Goal: Information Seeking & Learning: Learn about a topic

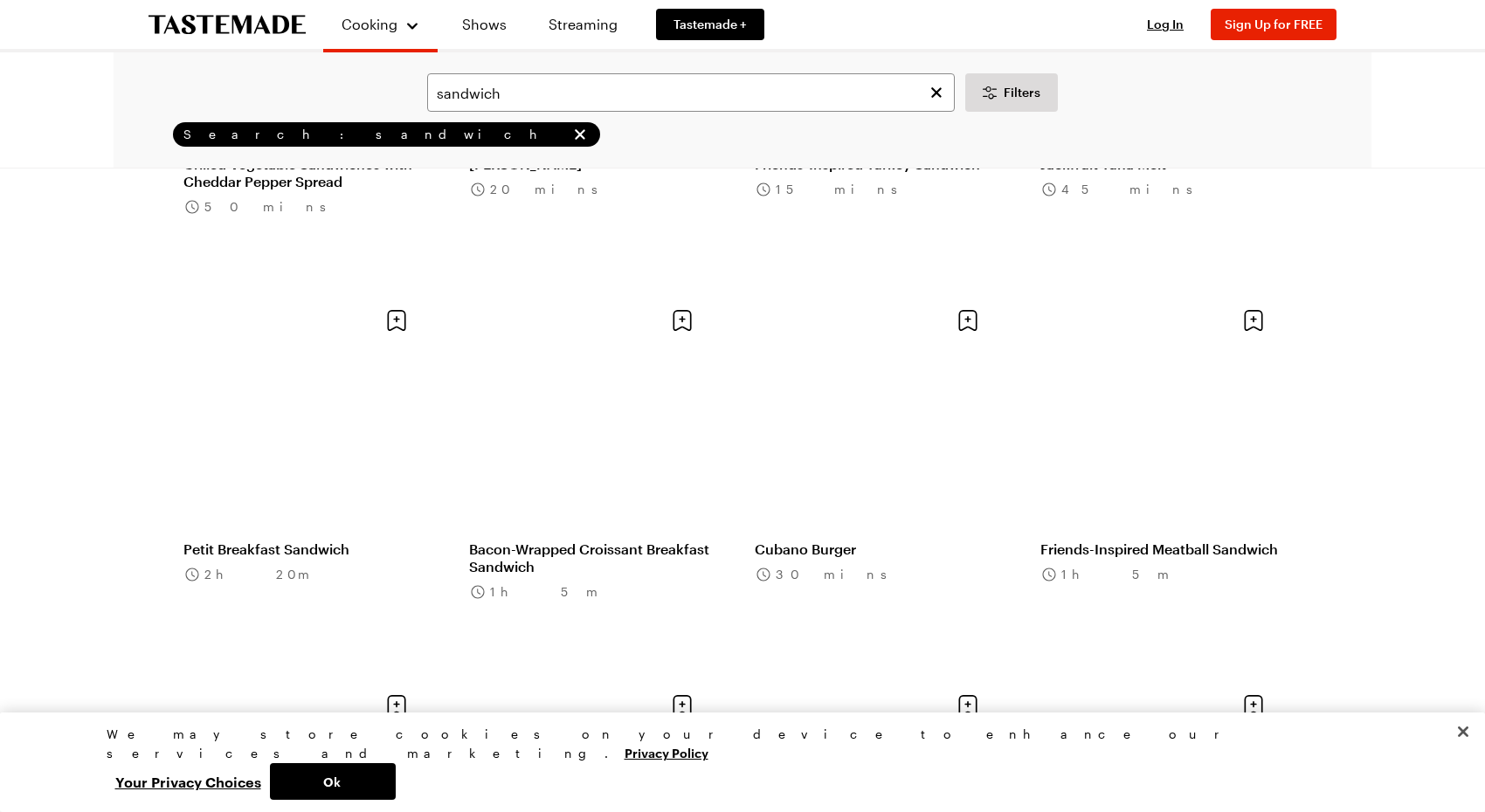
scroll to position [4802, 0]
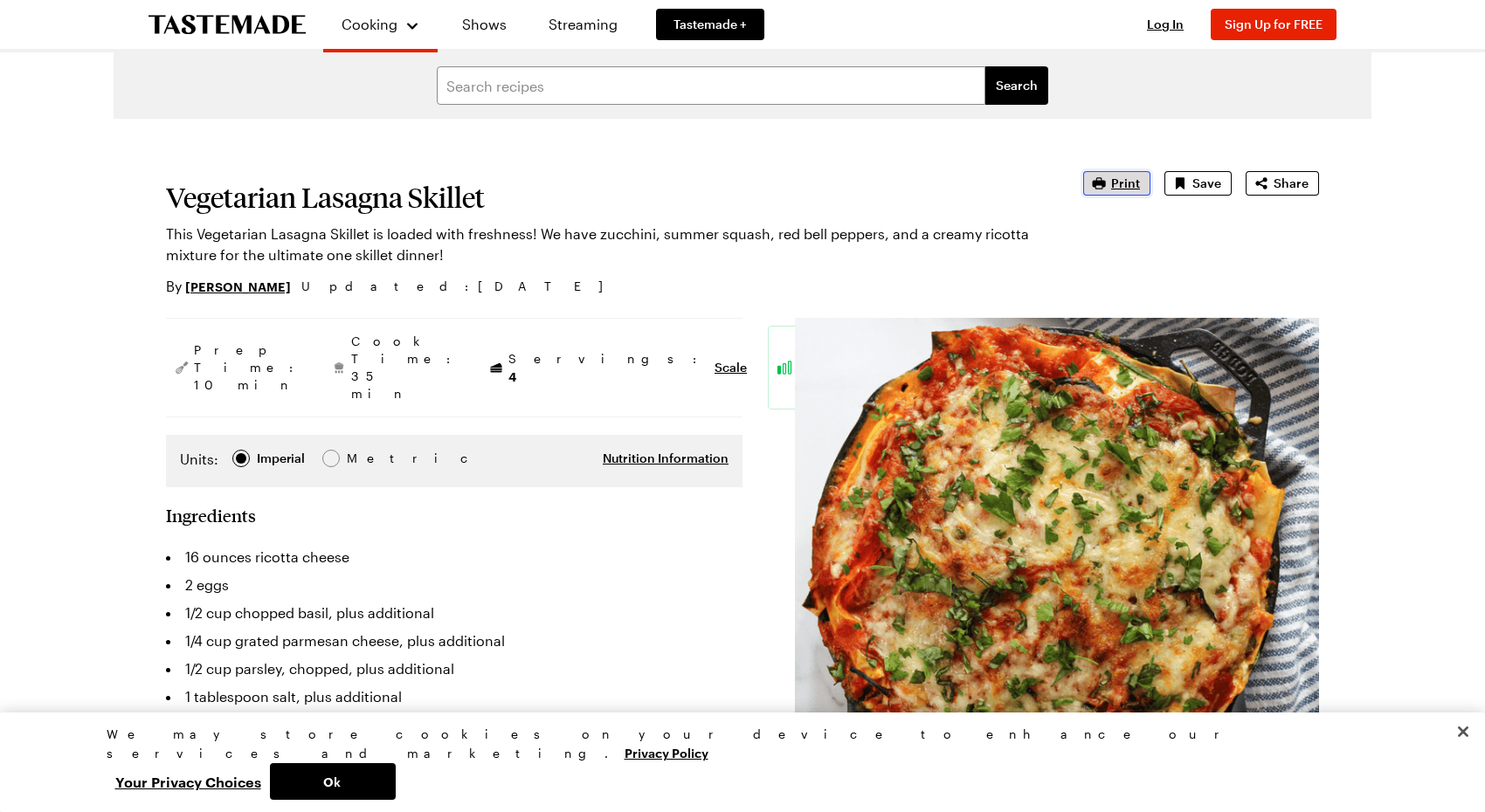
click at [1107, 184] on icon "button" at bounding box center [1098, 183] width 18 height 18
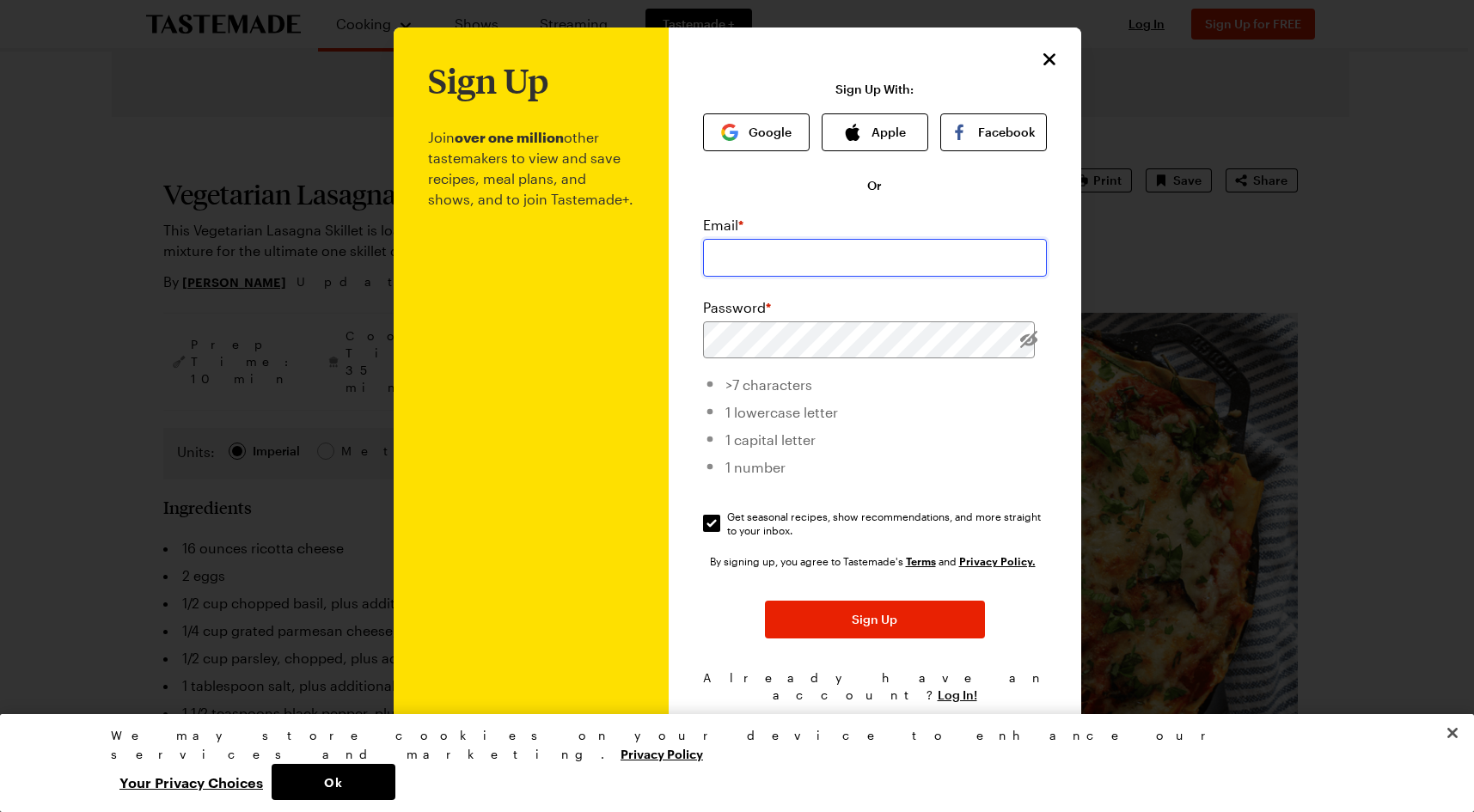
click at [782, 262] on input "email" at bounding box center [875, 257] width 344 height 38
type input "robino@yvn.com"
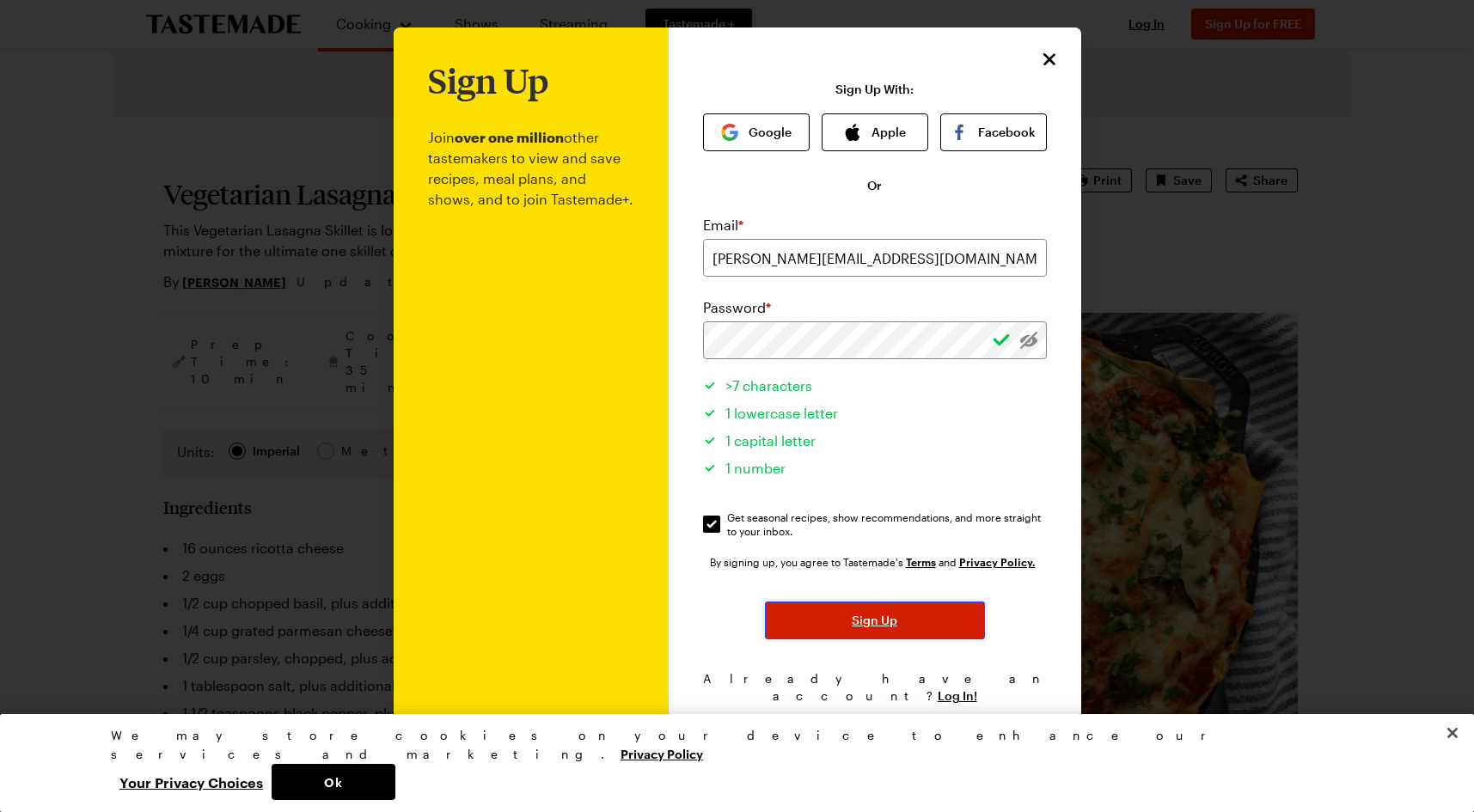
click at [883, 627] on span "Sign Up" at bounding box center [874, 620] width 45 height 18
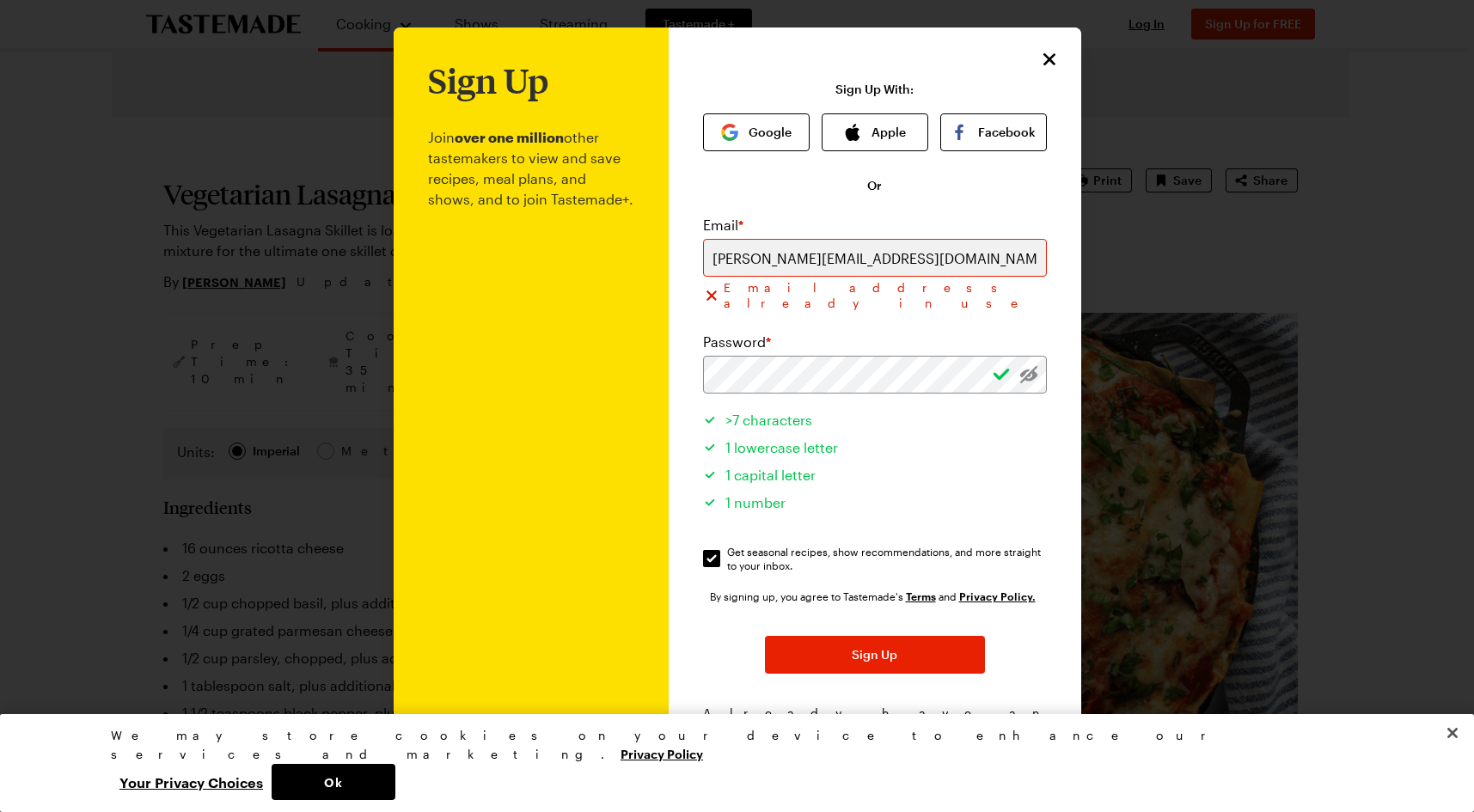
click at [867, 337] on div "Password *" at bounding box center [875, 342] width 344 height 20
click at [501, 431] on div "Sign Up Join over one million other tastemakers to view and save recipes, meal …" at bounding box center [737, 426] width 688 height 797
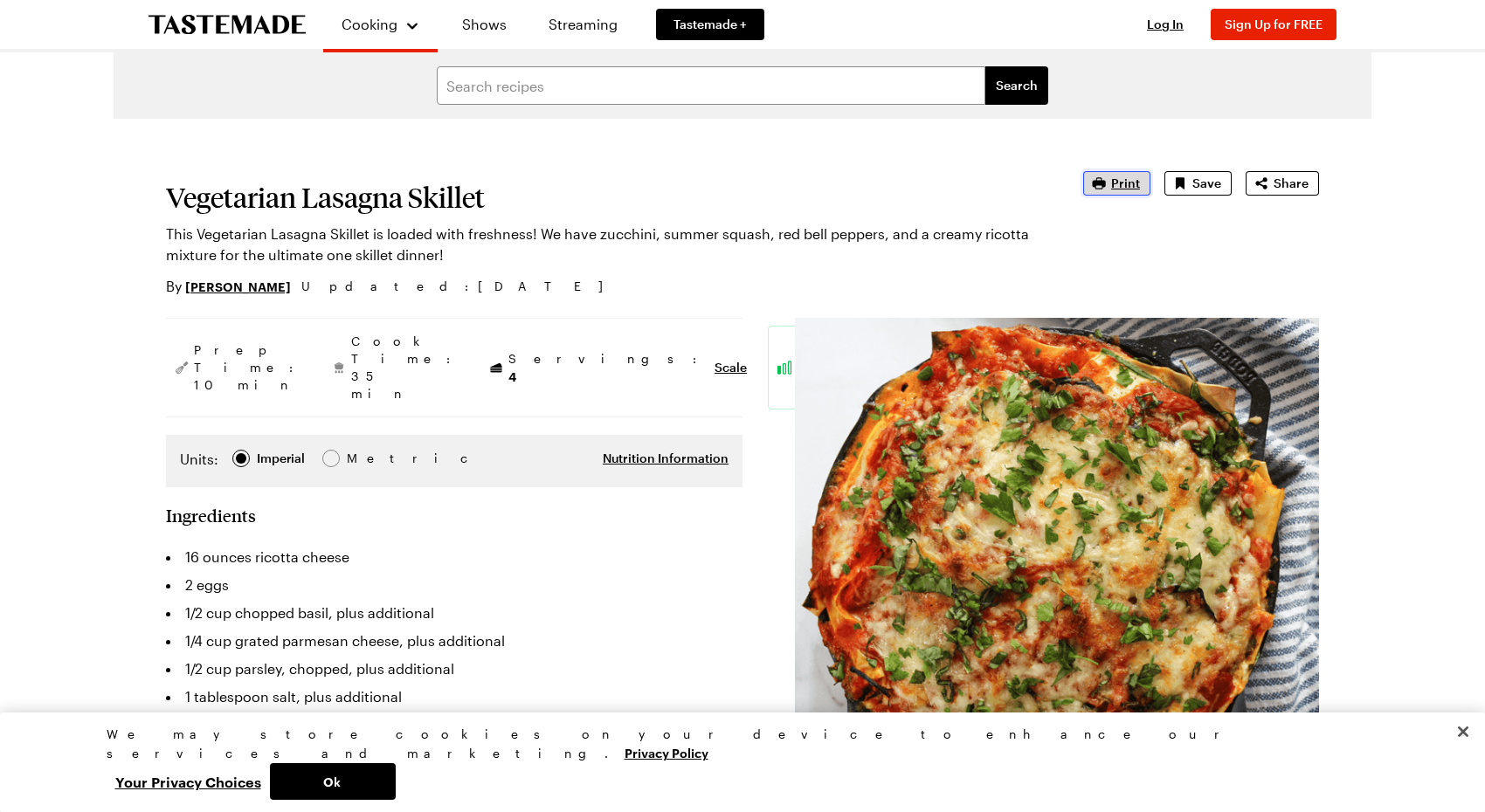
click at [1115, 187] on span "Print" at bounding box center [1125, 183] width 29 height 18
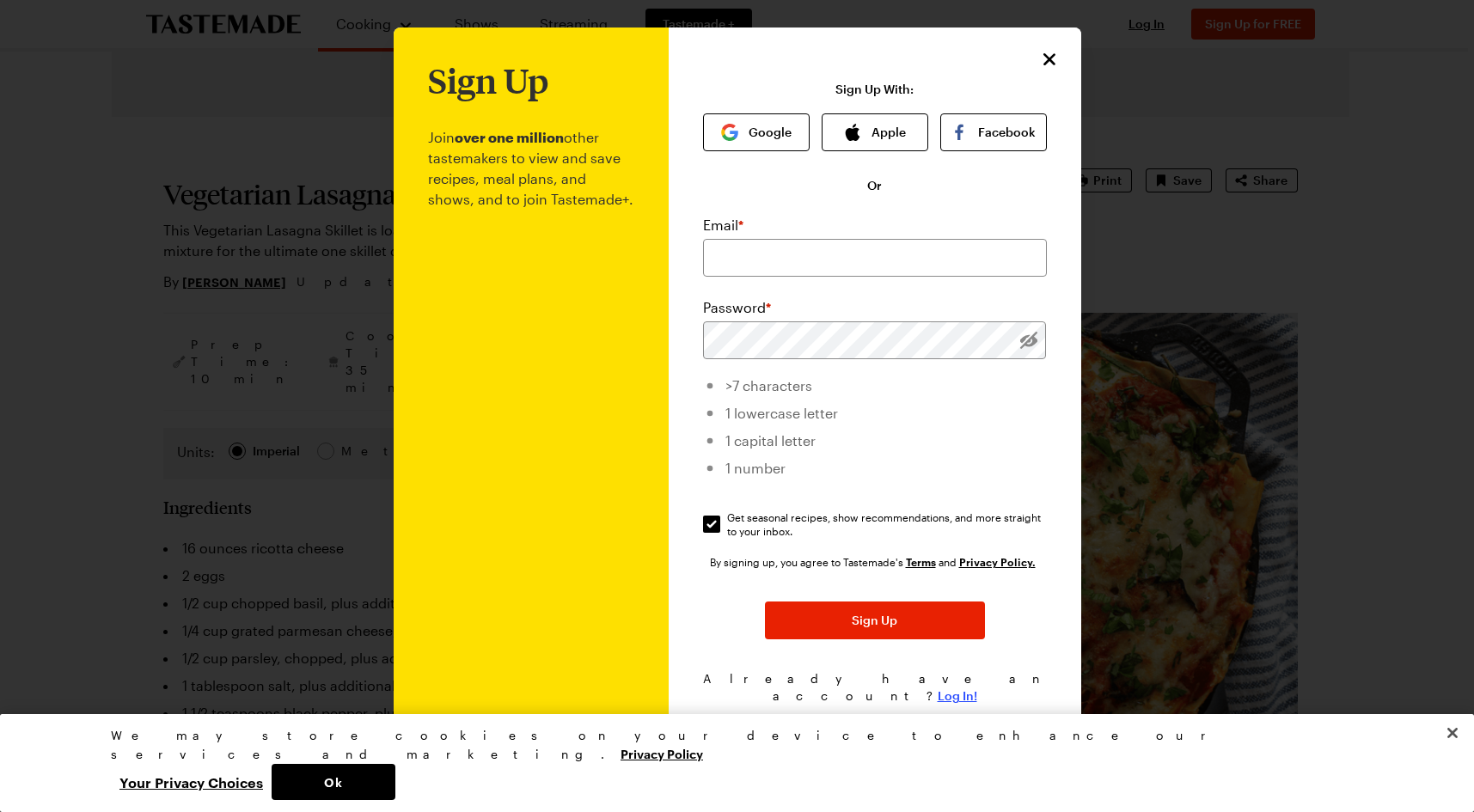
click at [963, 688] on span "Log In!" at bounding box center [957, 696] width 40 height 18
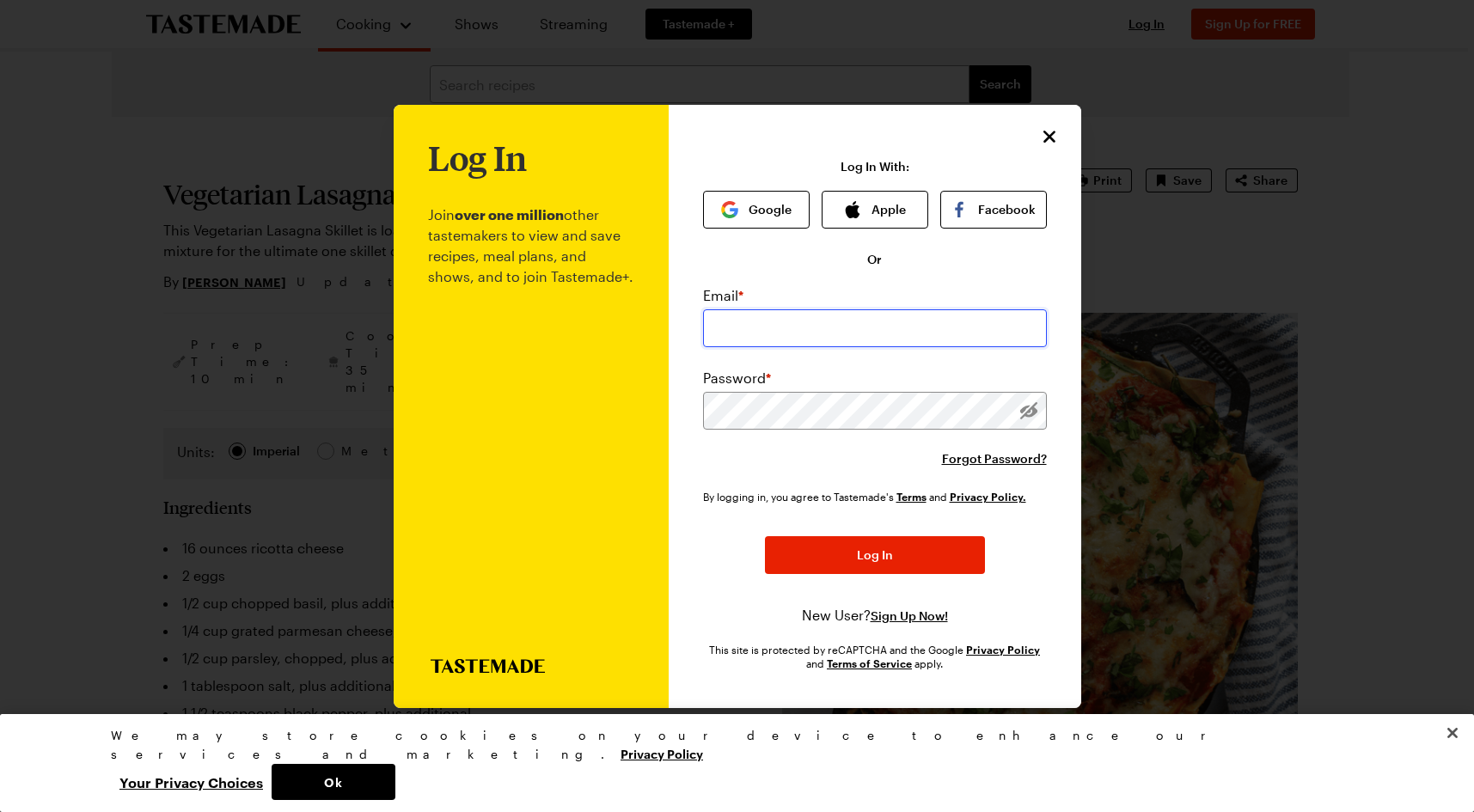
click at [775, 336] on input "email" at bounding box center [875, 328] width 344 height 38
type input "robino@yvn.com"
click at [1174, 378] on div at bounding box center [737, 406] width 1474 height 812
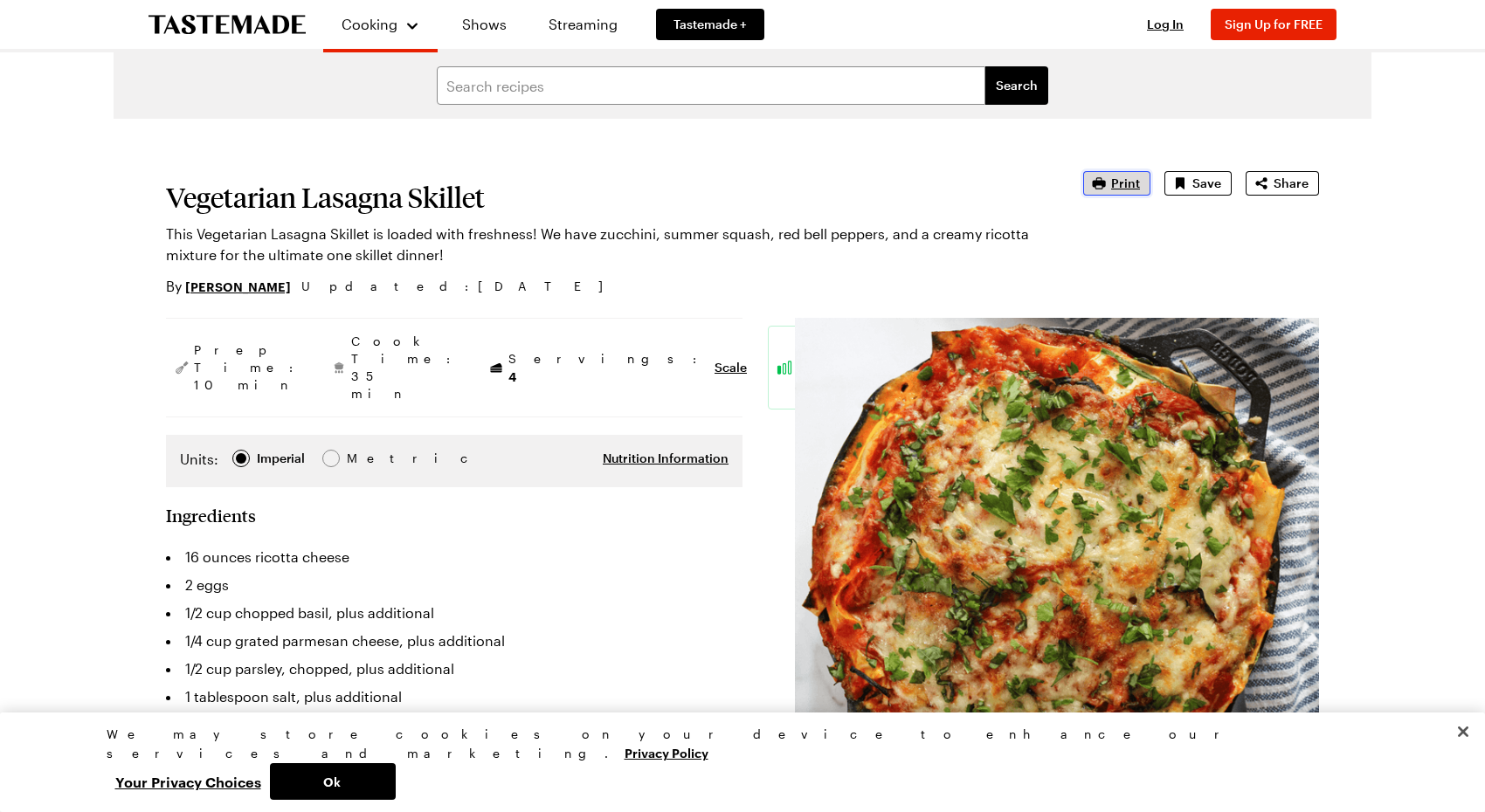
click at [1106, 188] on icon "button" at bounding box center [1099, 183] width 13 height 11
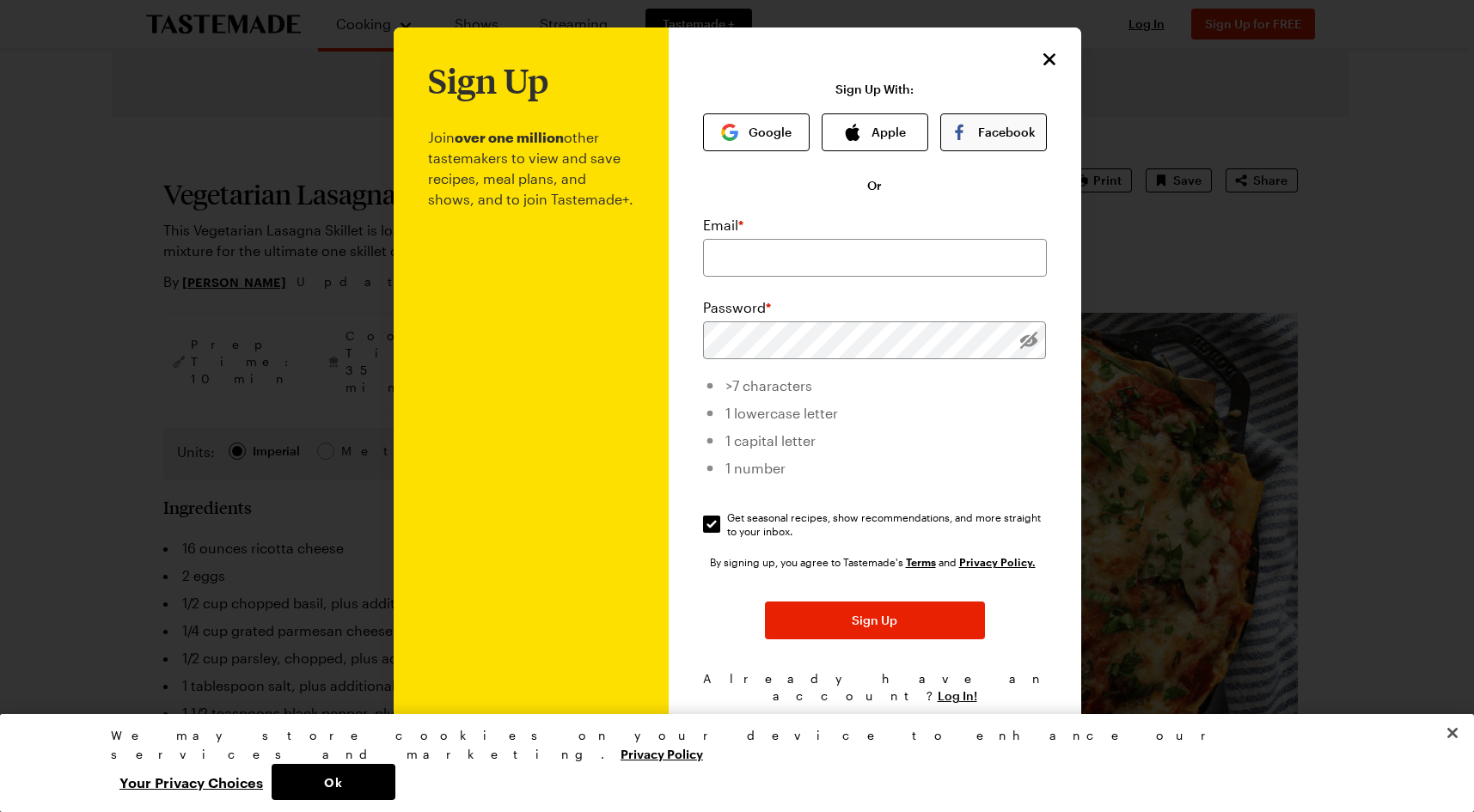
click at [988, 145] on button "Facebook" at bounding box center [994, 132] width 107 height 38
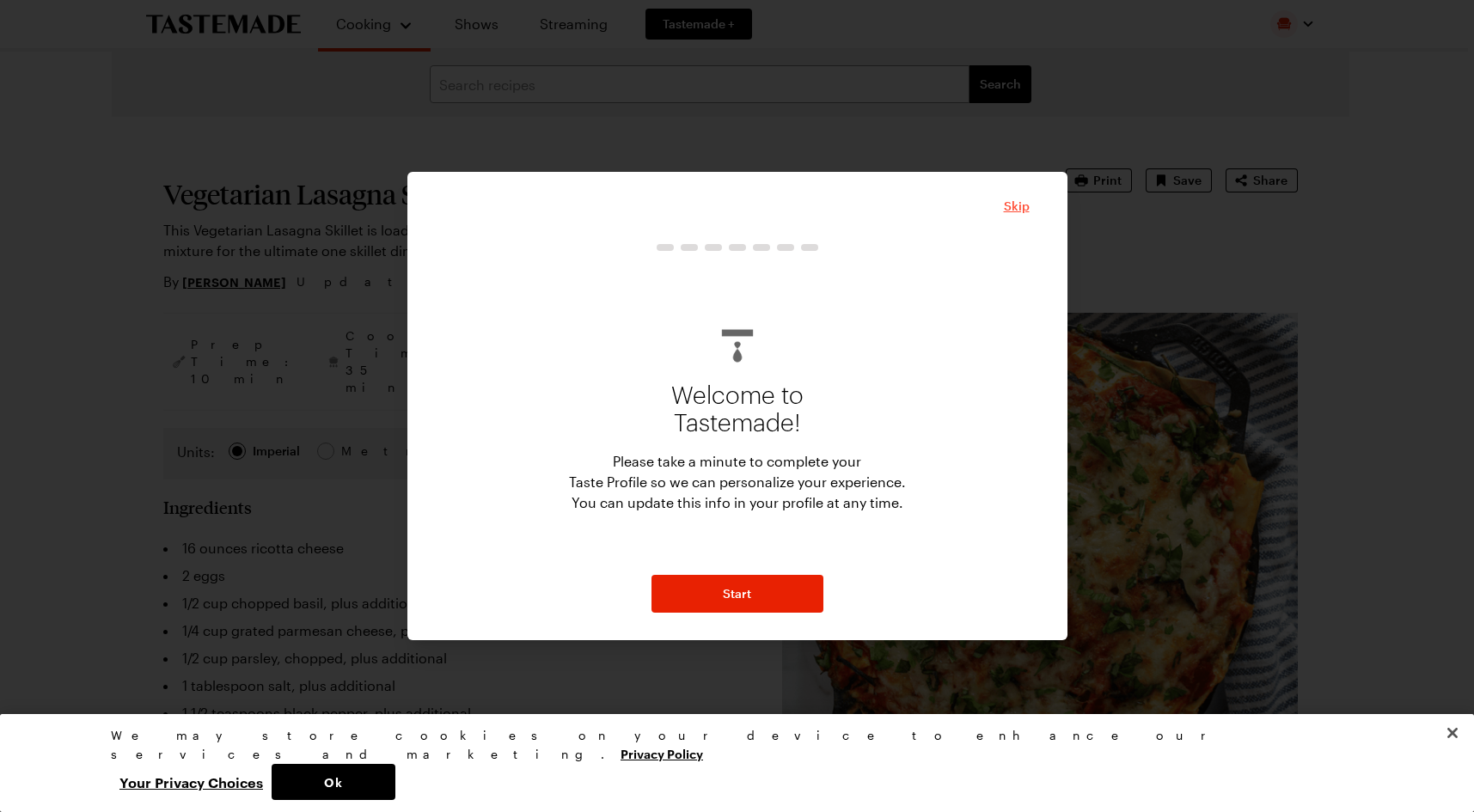
click at [1020, 211] on span "Skip" at bounding box center [1017, 206] width 26 height 18
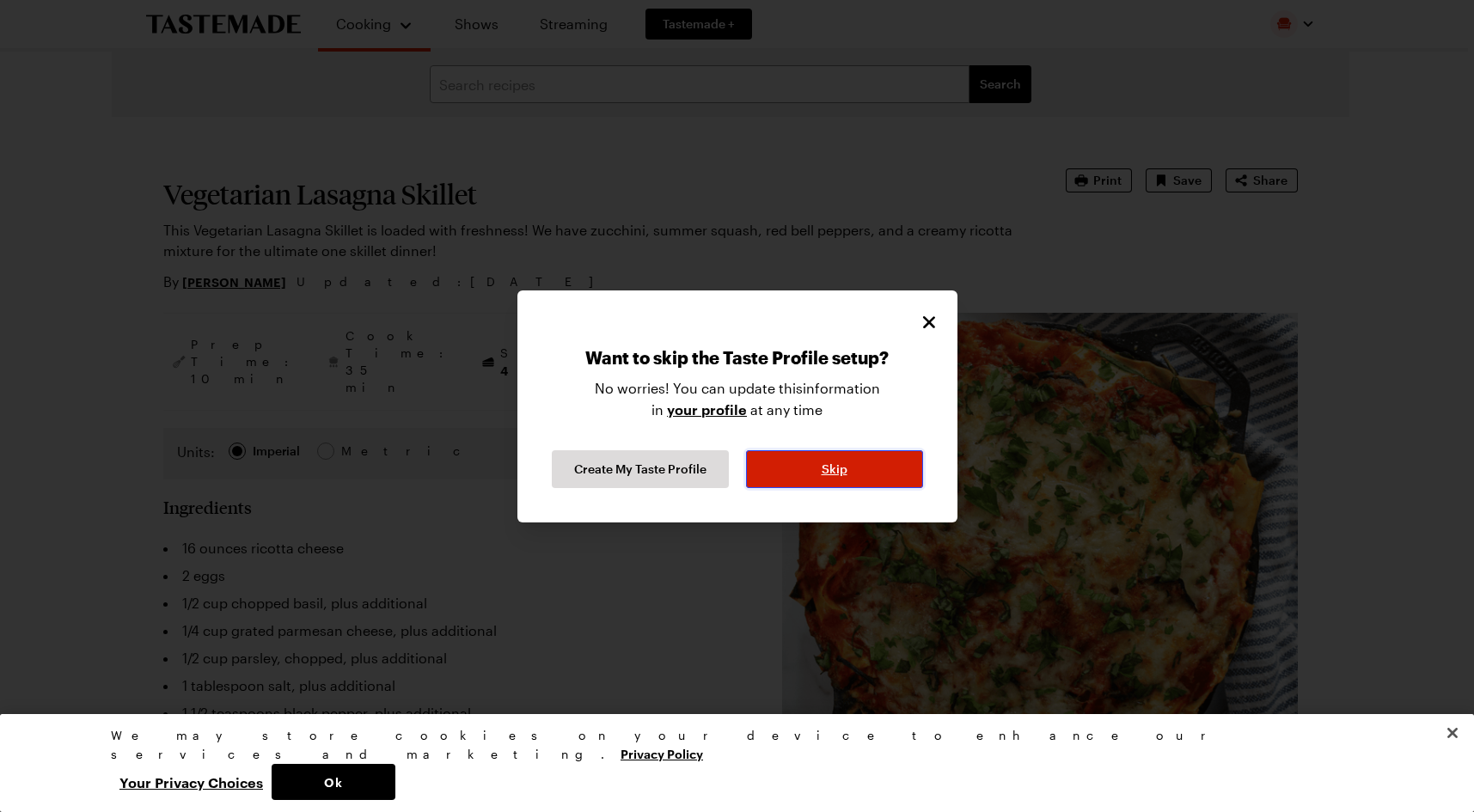
click at [856, 475] on button "Skip" at bounding box center [834, 468] width 177 height 38
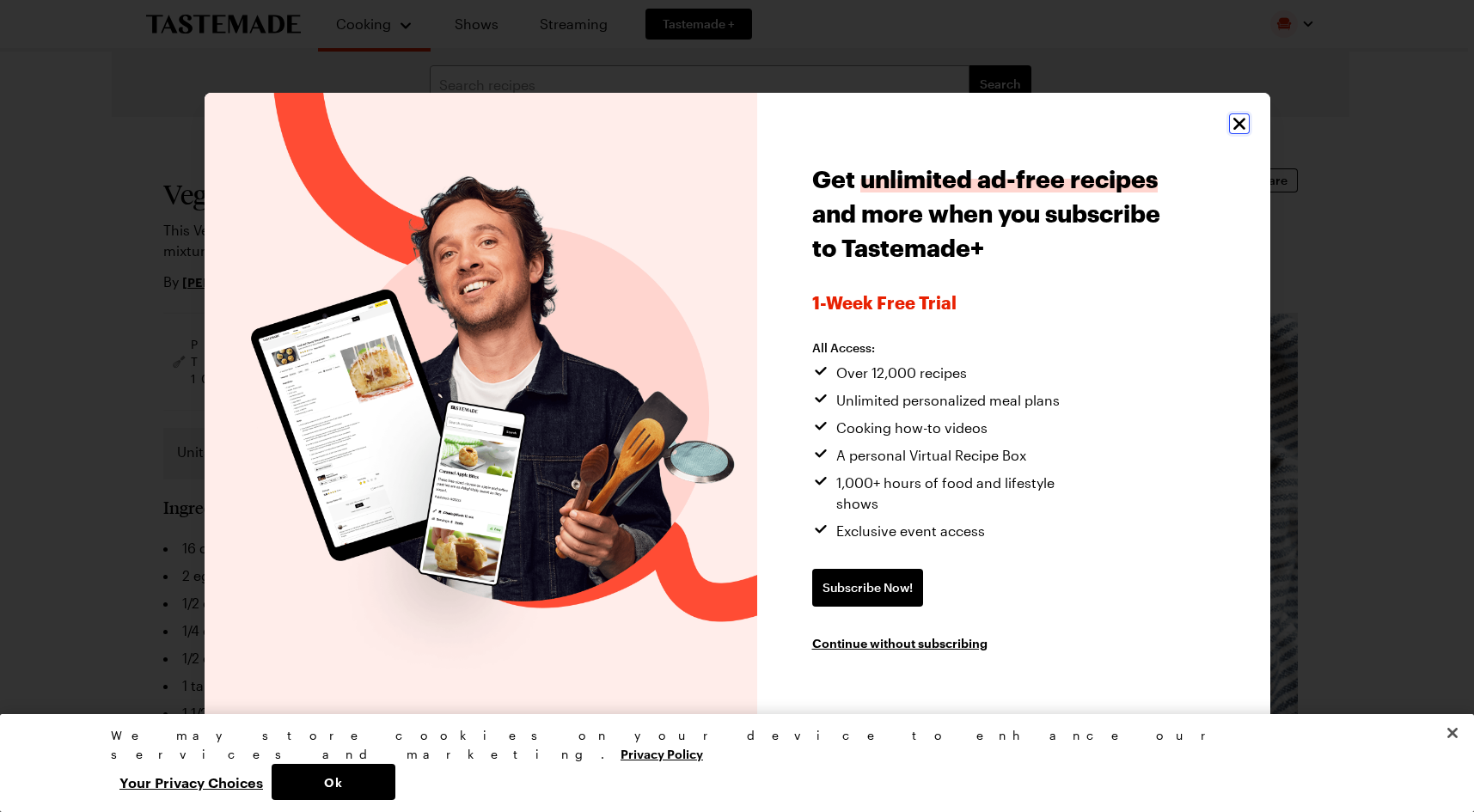
click at [1237, 132] on icon "Close" at bounding box center [1239, 124] width 20 height 20
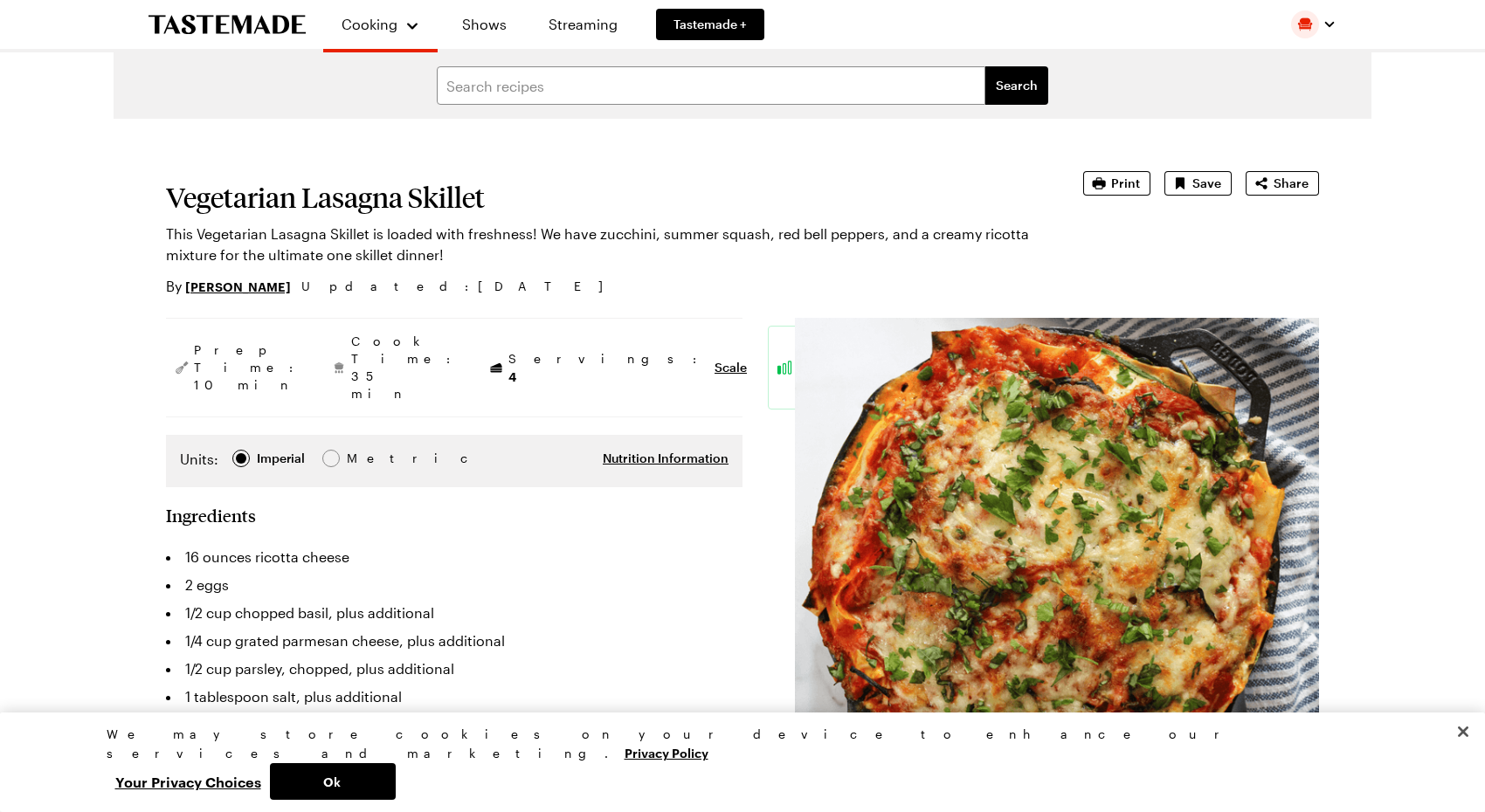
type textarea "x"
